Goal: Check status: Check status

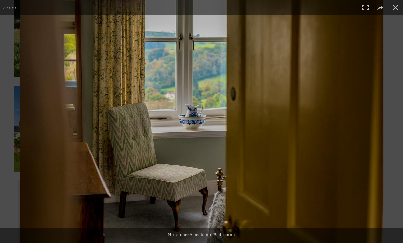
scroll to position [1711, 0]
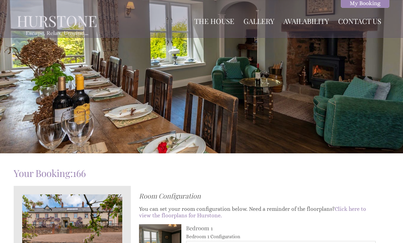
click at [369, 4] on link "My Booking" at bounding box center [365, 3] width 49 height 9
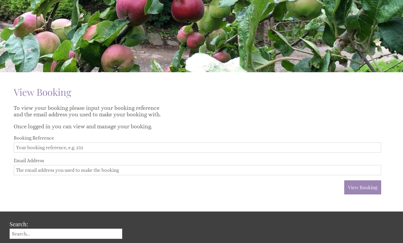
scroll to position [81, 0]
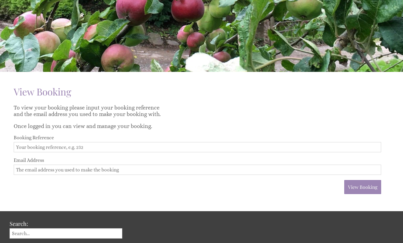
click at [78, 147] on input "Booking Reference" at bounding box center [198, 147] width 368 height 10
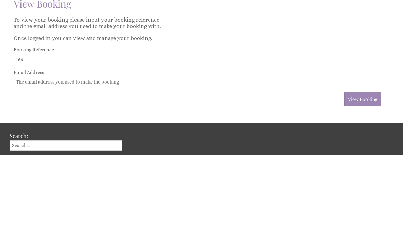
type input "166"
click at [77, 164] on input "Email Address" at bounding box center [198, 169] width 368 height 10
type input "[EMAIL_ADDRESS][DOMAIN_NAME]"
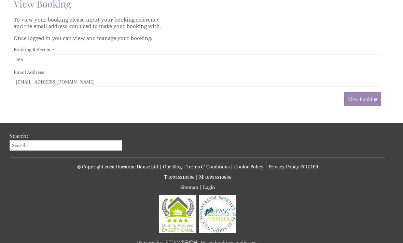
click at [369, 102] on span "View Booking" at bounding box center [362, 99] width 29 height 6
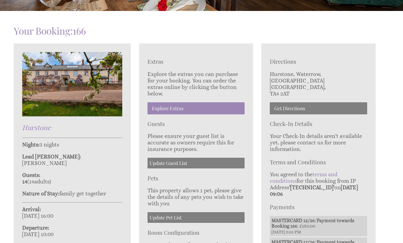
scroll to position [144, 0]
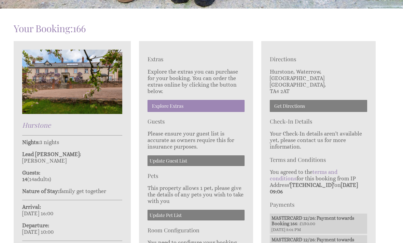
click at [222, 199] on p "This property allows 1 pet, please give the details of any pets you wish to tak…" at bounding box center [196, 193] width 97 height 19
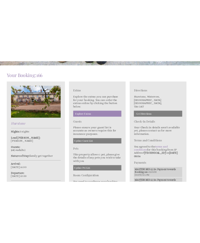
scroll to position [459, 0]
